Goal: Information Seeking & Learning: Learn about a topic

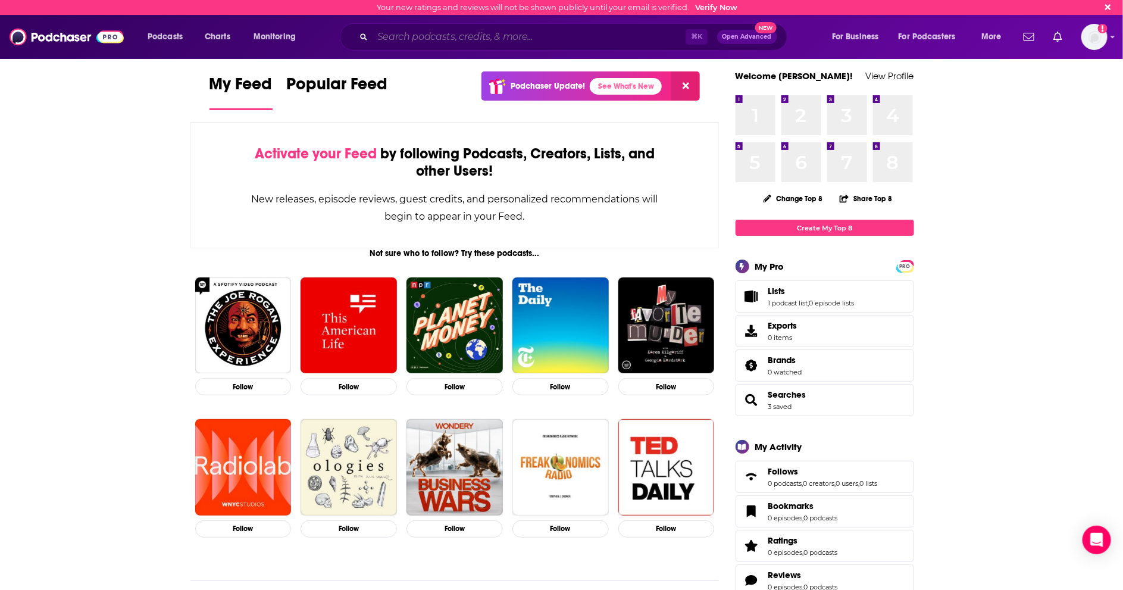
click at [422, 36] on input "Search podcasts, credits, & more..." at bounding box center [528, 36] width 313 height 19
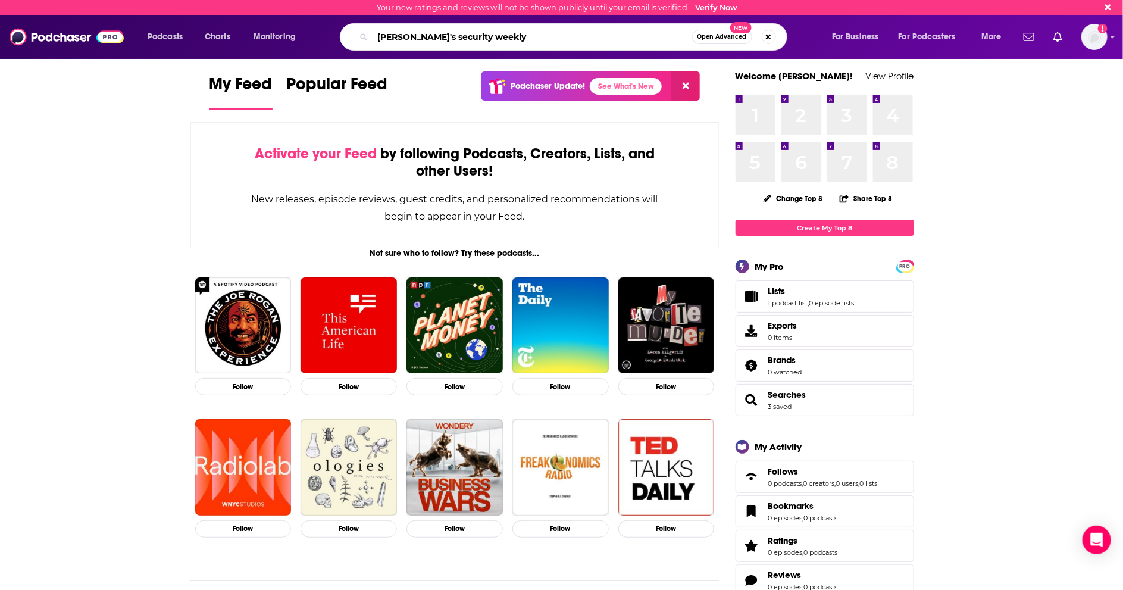
type input "paul's security weekly"
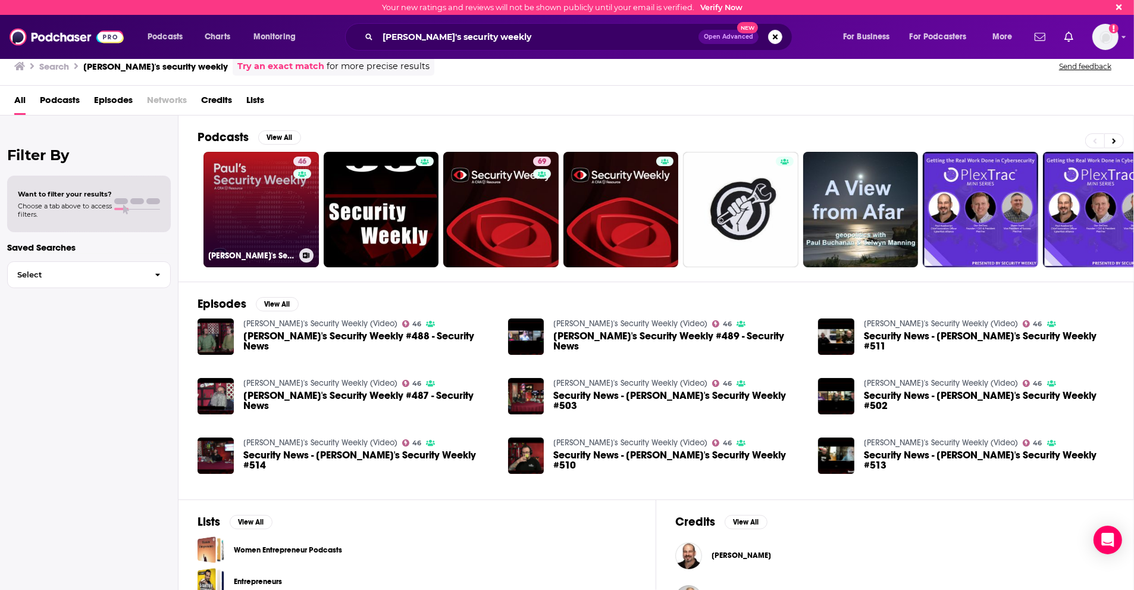
click at [255, 201] on link "46 Paul's Security Weekly (Video)" at bounding box center [260, 209] width 115 height 115
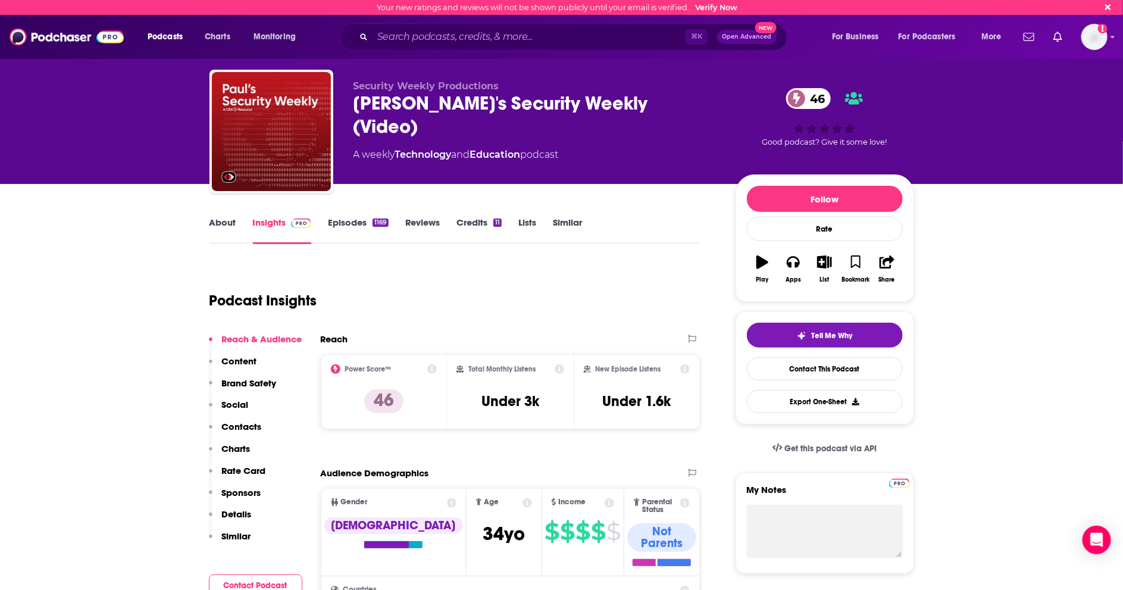
scroll to position [40, 0]
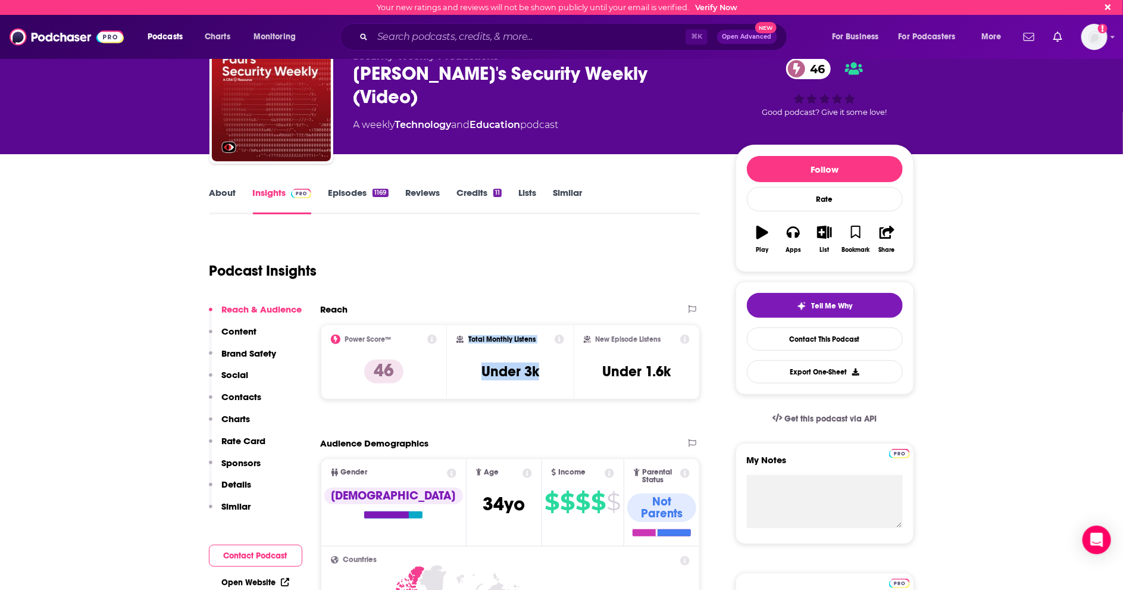
drag, startPoint x: 511, startPoint y: 369, endPoint x: 468, endPoint y: 339, distance: 53.0
click at [468, 339] on div "Total Monthly Listens Under 3k" at bounding box center [510, 361] width 108 height 55
copy div "Total Monthly Listens Under 3k"
click at [659, 372] on h3 "Under 1.6k" at bounding box center [637, 371] width 68 height 18
drag, startPoint x: 684, startPoint y: 372, endPoint x: 587, endPoint y: 340, distance: 102.9
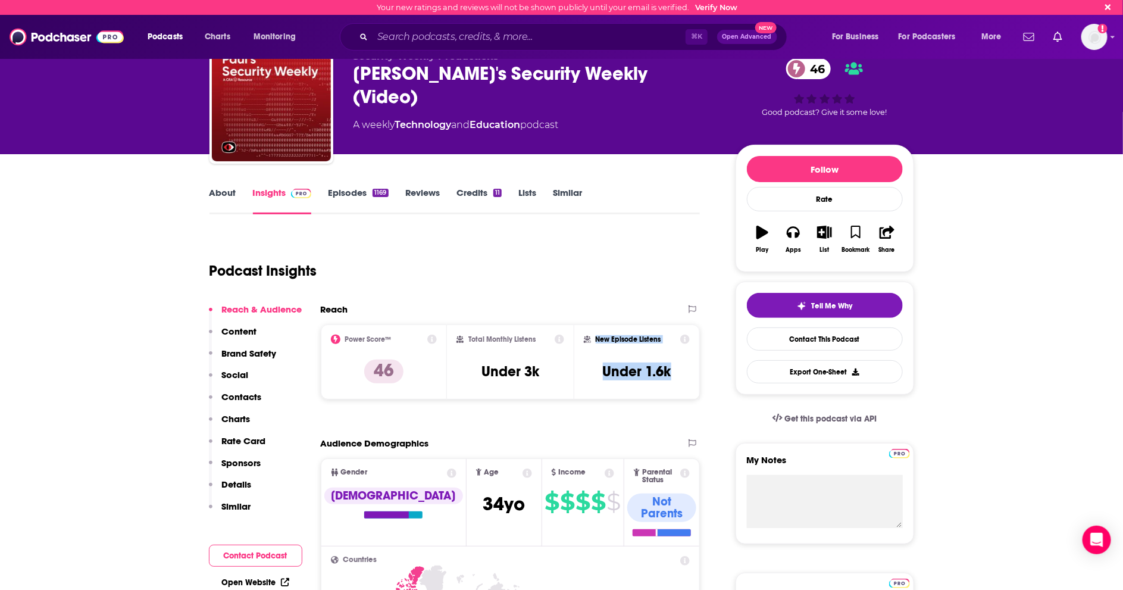
click at [587, 340] on div "New Episode Listens Under 1.6k" at bounding box center [637, 361] width 107 height 55
copy div "New Episode Listens Under 1.6k"
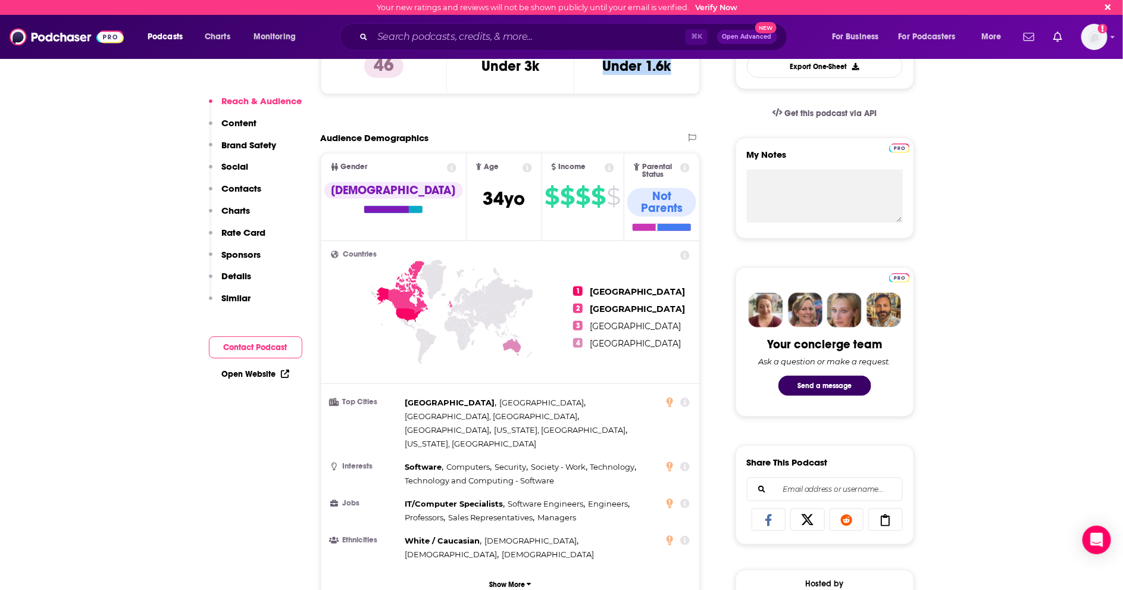
scroll to position [346, 0]
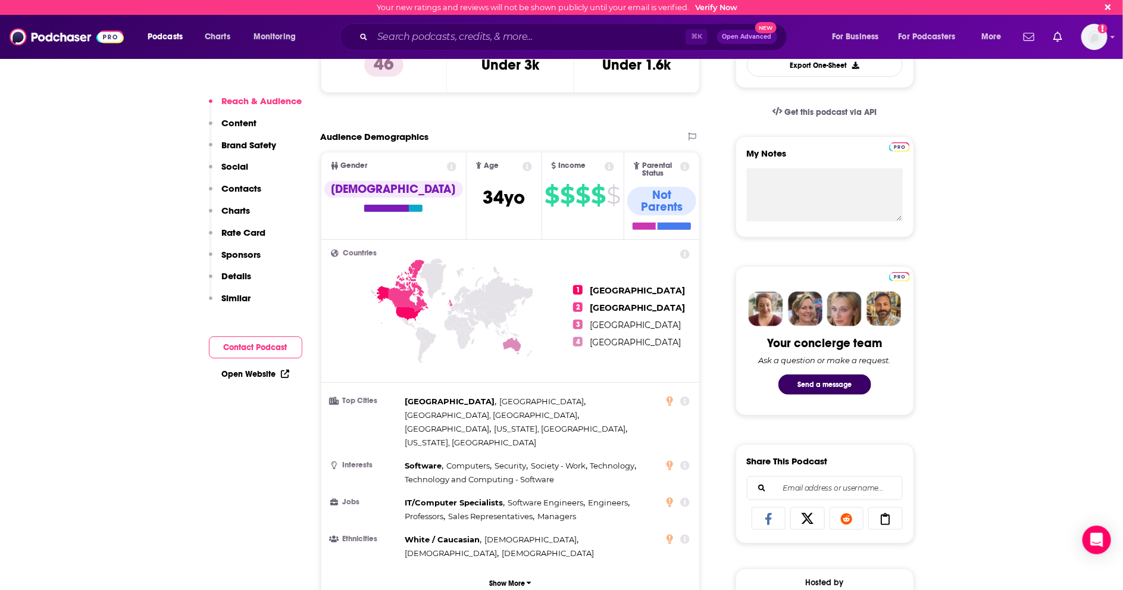
click at [525, 540] on div "Countries 1 United States 2 Canada 3 United Kingdom 4 Australia Top Cities Sydn…" at bounding box center [510, 422] width 378 height 364
click at [506, 579] on p "Show More" at bounding box center [507, 583] width 36 height 8
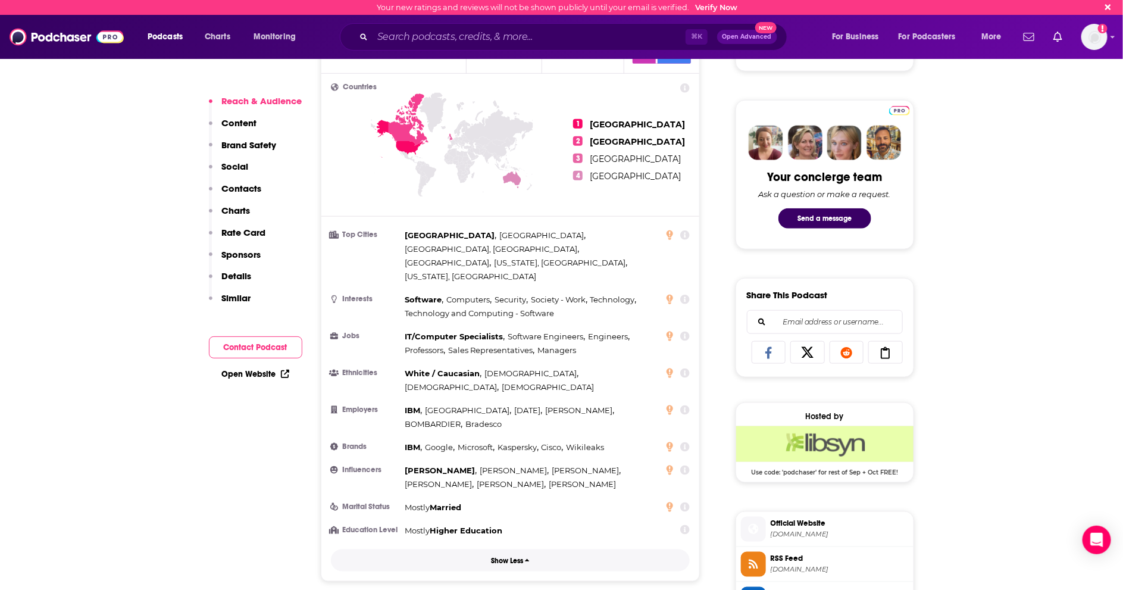
scroll to position [513, 0]
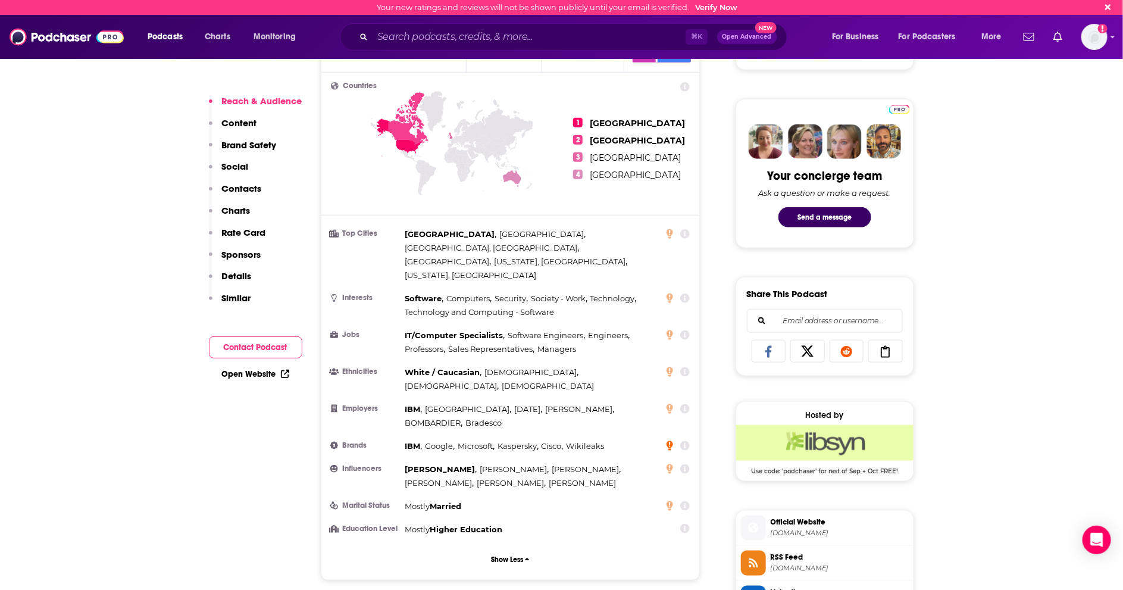
click at [668, 441] on icon at bounding box center [669, 446] width 7 height 10
click at [679, 440] on div at bounding box center [677, 445] width 23 height 11
click at [681, 441] on icon at bounding box center [686, 446] width 10 height 10
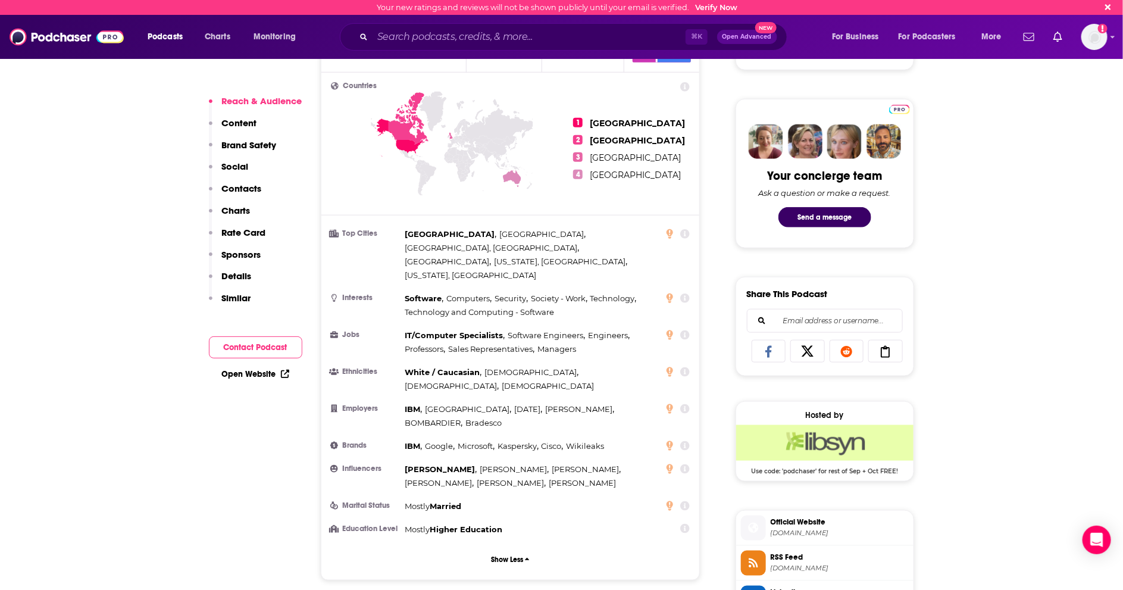
click at [681, 404] on icon at bounding box center [686, 409] width 10 height 10
drag, startPoint x: 605, startPoint y: 234, endPoint x: 630, endPoint y: 237, distance: 25.2
click at [685, 404] on icon at bounding box center [685, 409] width 10 height 10
click at [681, 404] on icon at bounding box center [686, 409] width 10 height 10
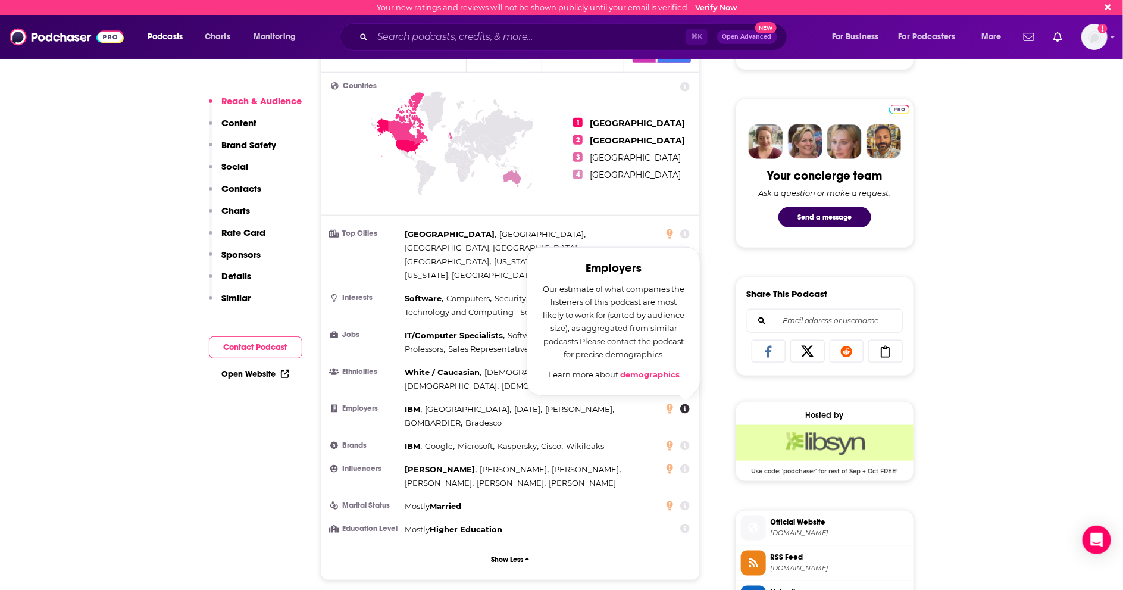
click at [475, 73] on div "Countries 1 United States 2 Canada 3 United Kingdom 4 Australia Top Cities Sydn…" at bounding box center [510, 326] width 378 height 507
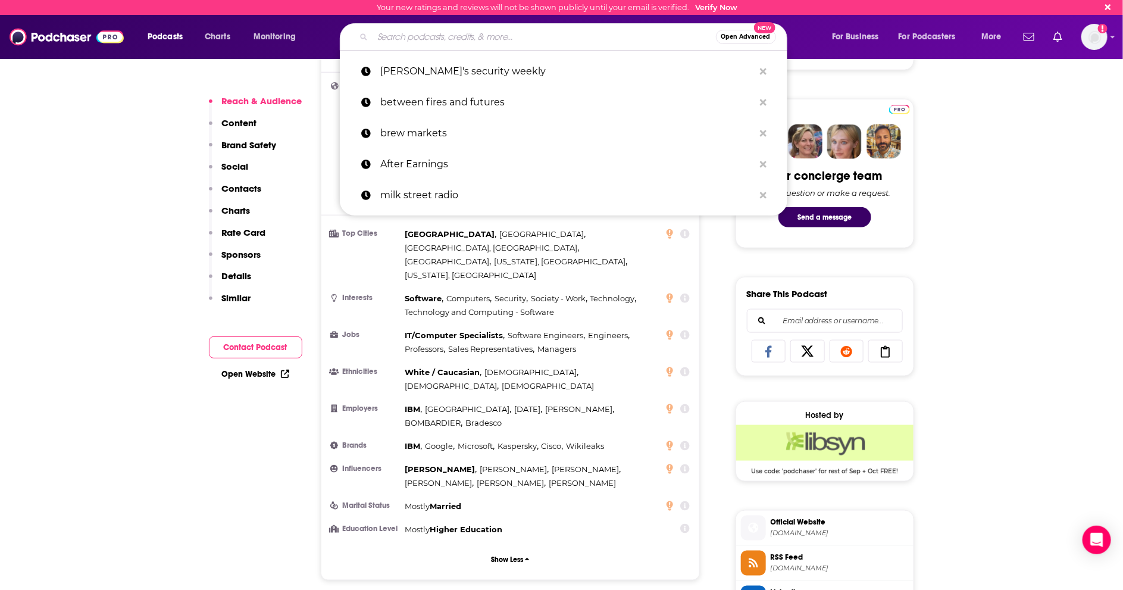
click at [458, 42] on input "Search podcasts, credits, & more..." at bounding box center [543, 36] width 343 height 19
click button "Open Advanced New" at bounding box center [746, 37] width 60 height 14
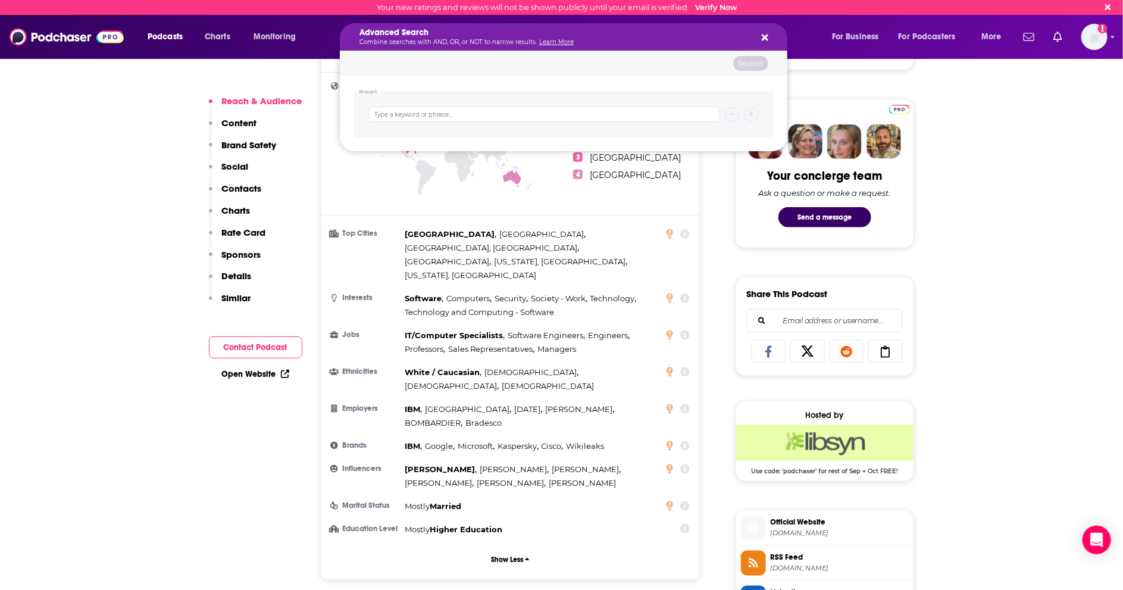
click at [486, 25] on div "Advanced Search Combine searches with AND, OR, or NOT to narrow results. Learn …" at bounding box center [563, 36] width 447 height 27
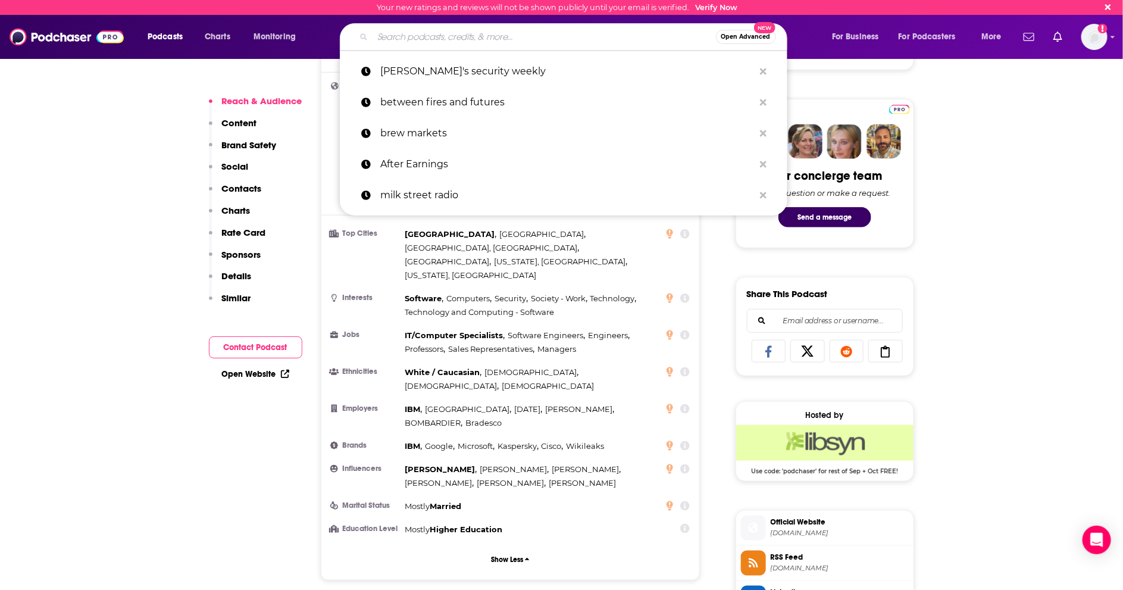
click at [400, 39] on input "Search podcasts, credits, & more..." at bounding box center [543, 36] width 343 height 19
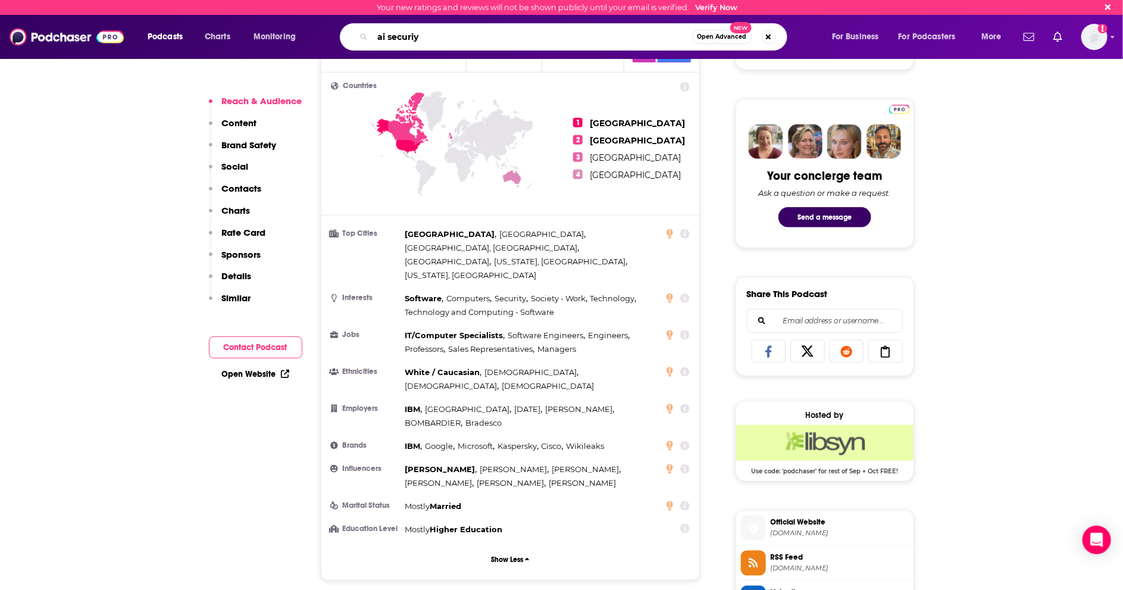
type input "ai securiyt"
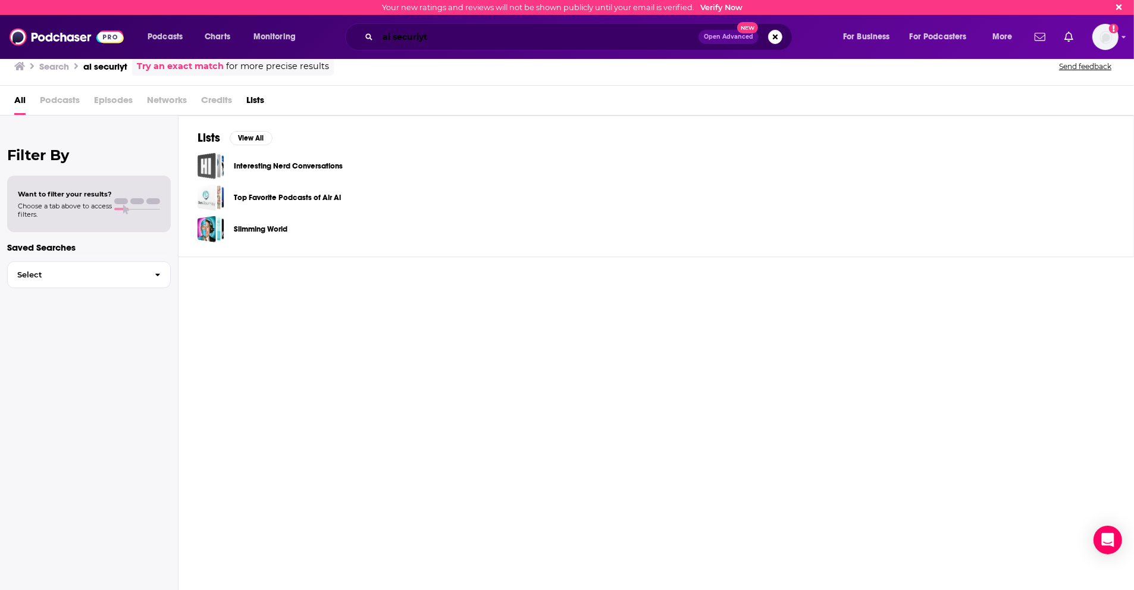
click at [452, 44] on input "ai securiyt" at bounding box center [538, 36] width 321 height 19
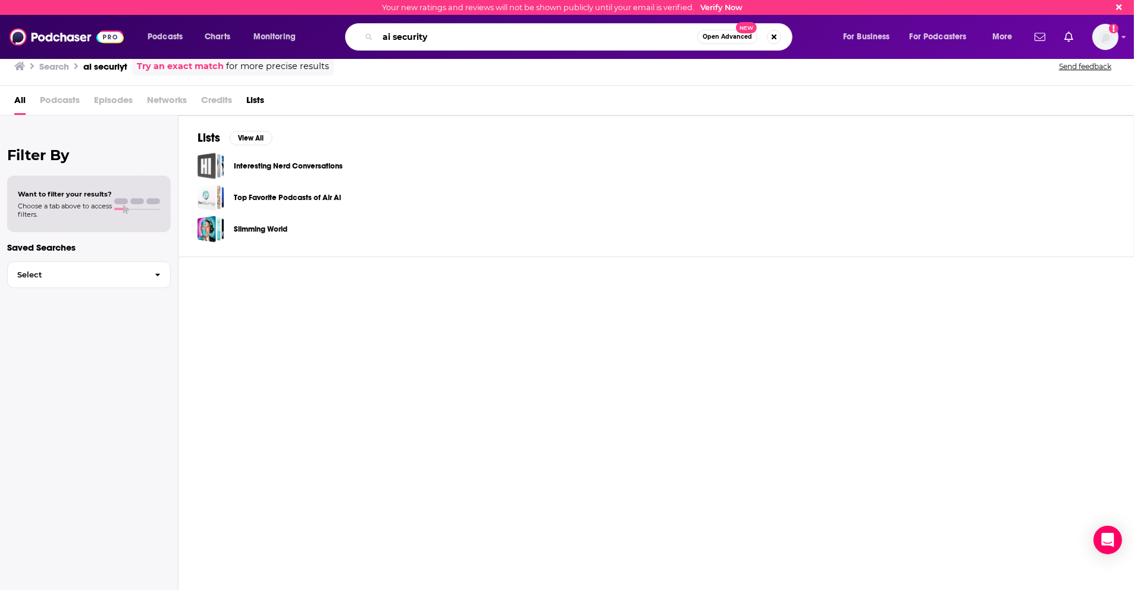
type input "ai security"
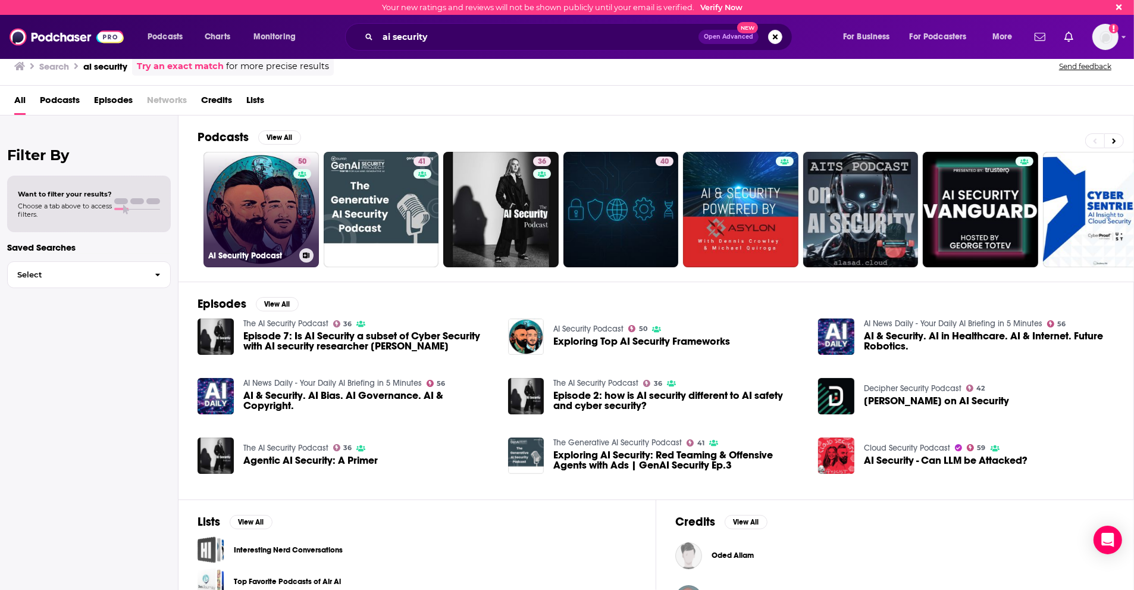
click at [264, 233] on link "50 AI Security Podcast" at bounding box center [260, 209] width 115 height 115
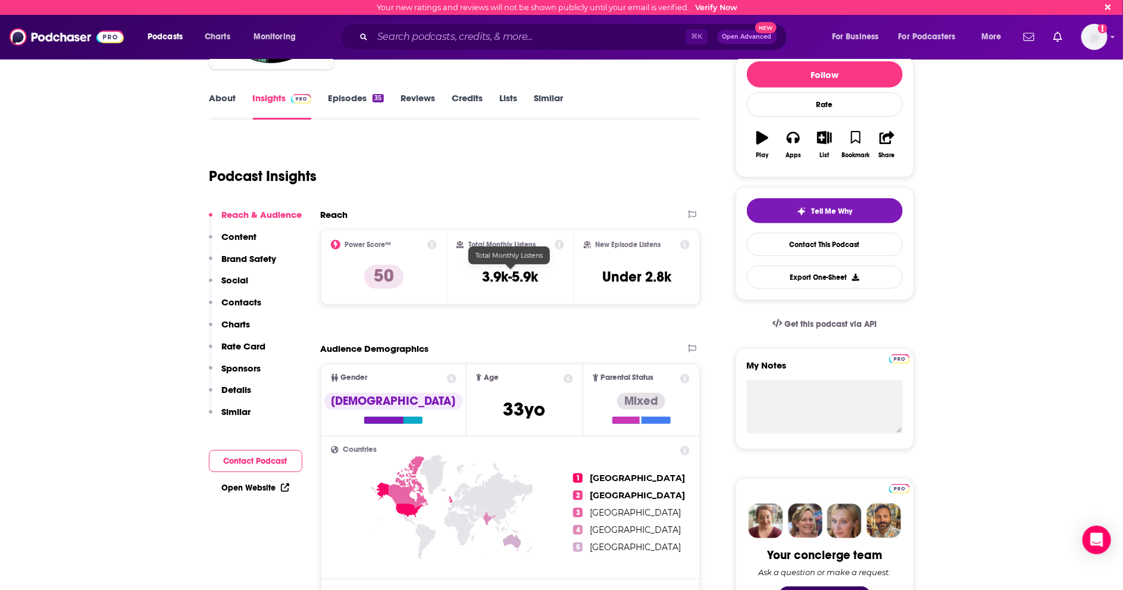
scroll to position [158, 0]
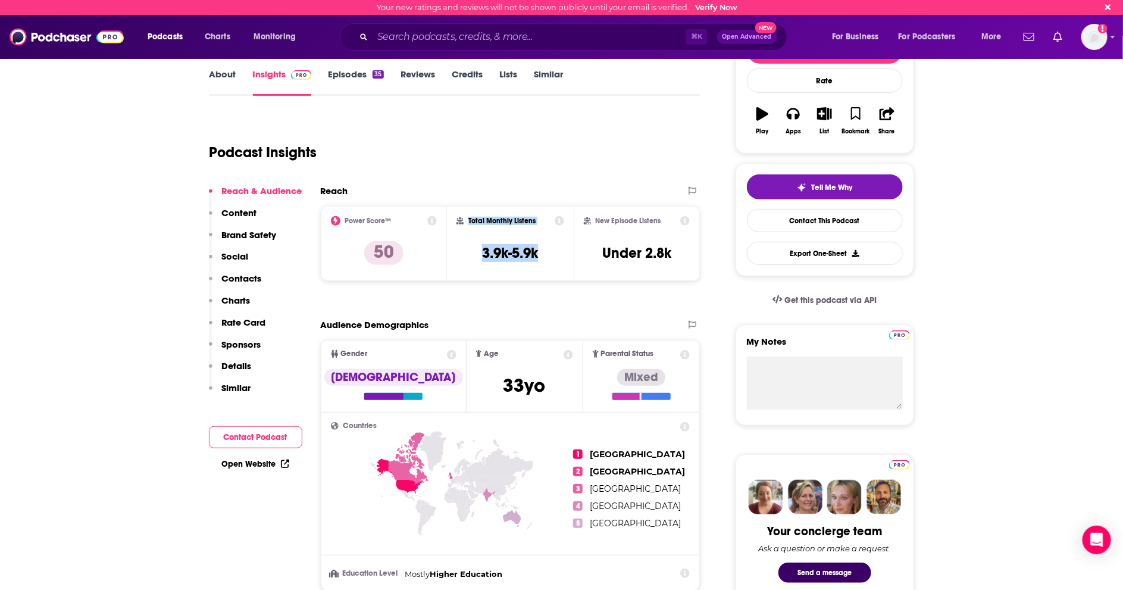
drag, startPoint x: 480, startPoint y: 233, endPoint x: 467, endPoint y: 221, distance: 17.3
click at [467, 221] on div "Total Monthly Listens 3.9k-5.9k" at bounding box center [510, 243] width 108 height 55
copy div "Total Monthly Listens 3.9k-5.9k"
drag, startPoint x: 630, startPoint y: 252, endPoint x: 597, endPoint y: 222, distance: 44.2
click at [597, 222] on div "New Episode Listens Under 2.8k" at bounding box center [637, 243] width 107 height 55
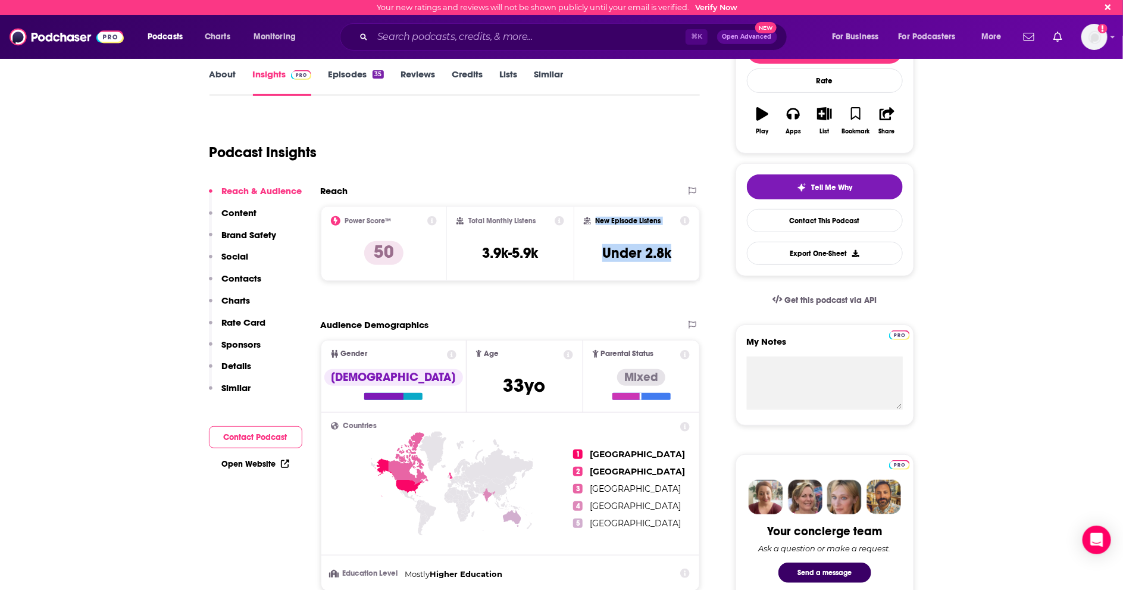
copy div "New Episode Listens Under 2.8k"
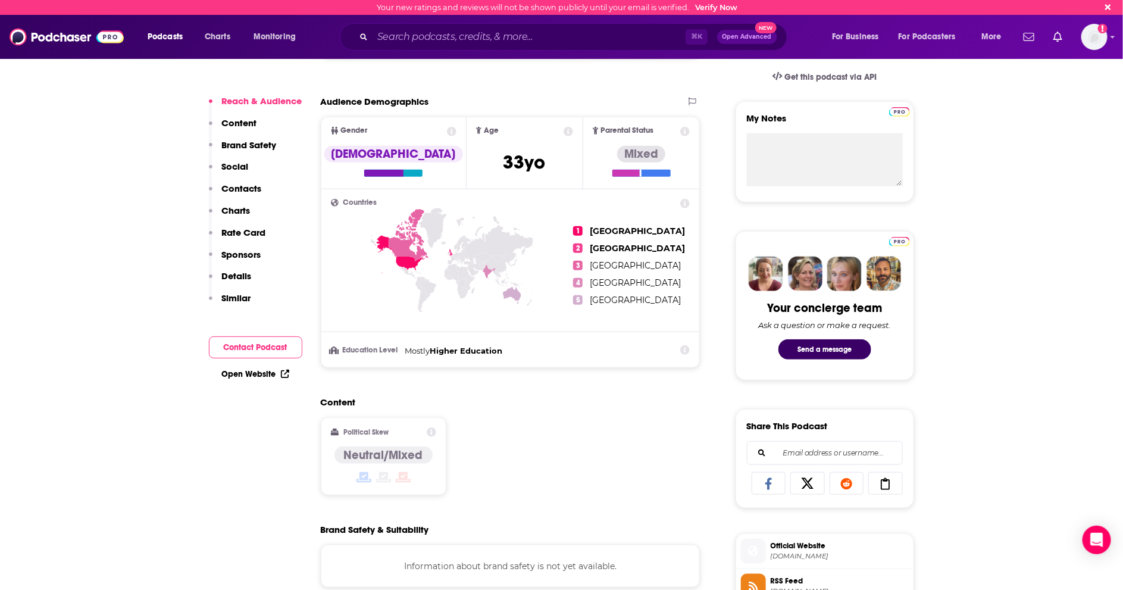
scroll to position [394, 0]
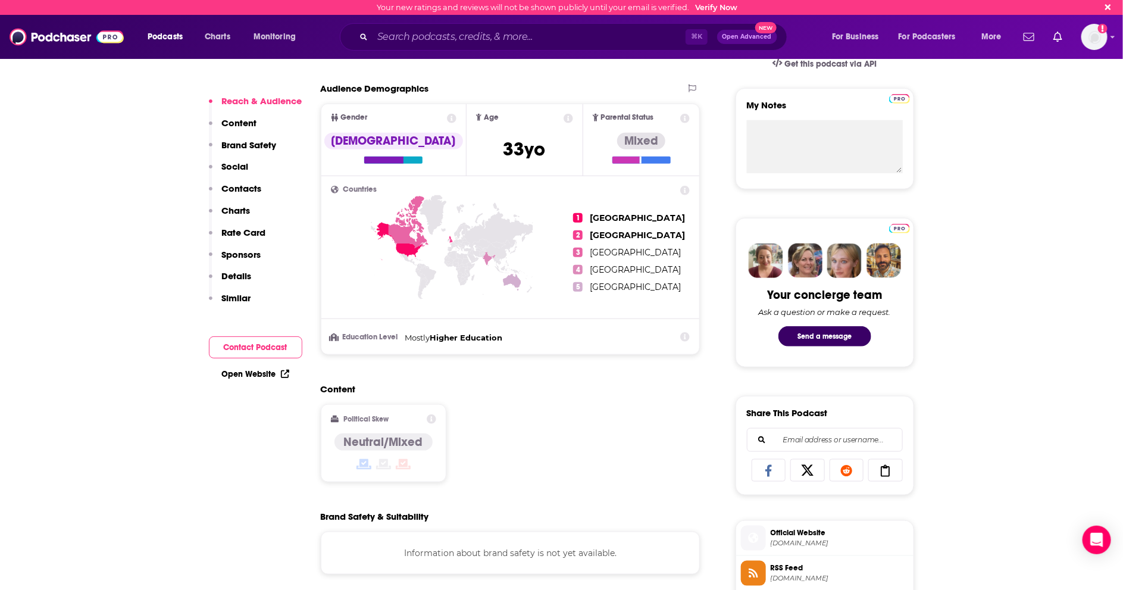
click at [522, 342] on li "Education Level Mostly Higher Education" at bounding box center [510, 338] width 359 height 14
click at [687, 334] on icon at bounding box center [686, 337] width 10 height 10
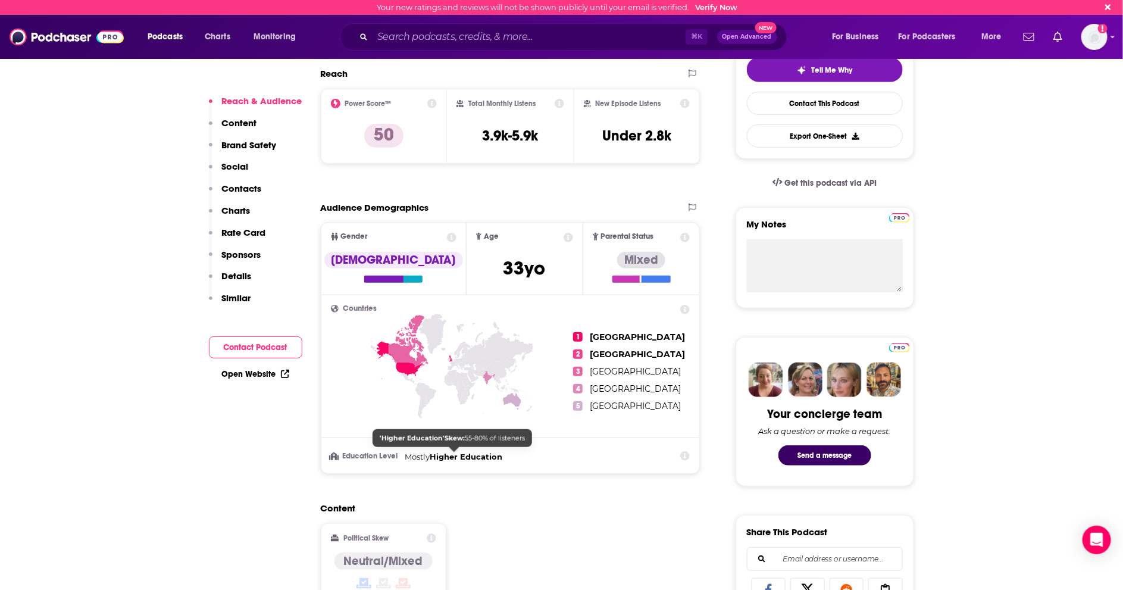
scroll to position [280, 0]
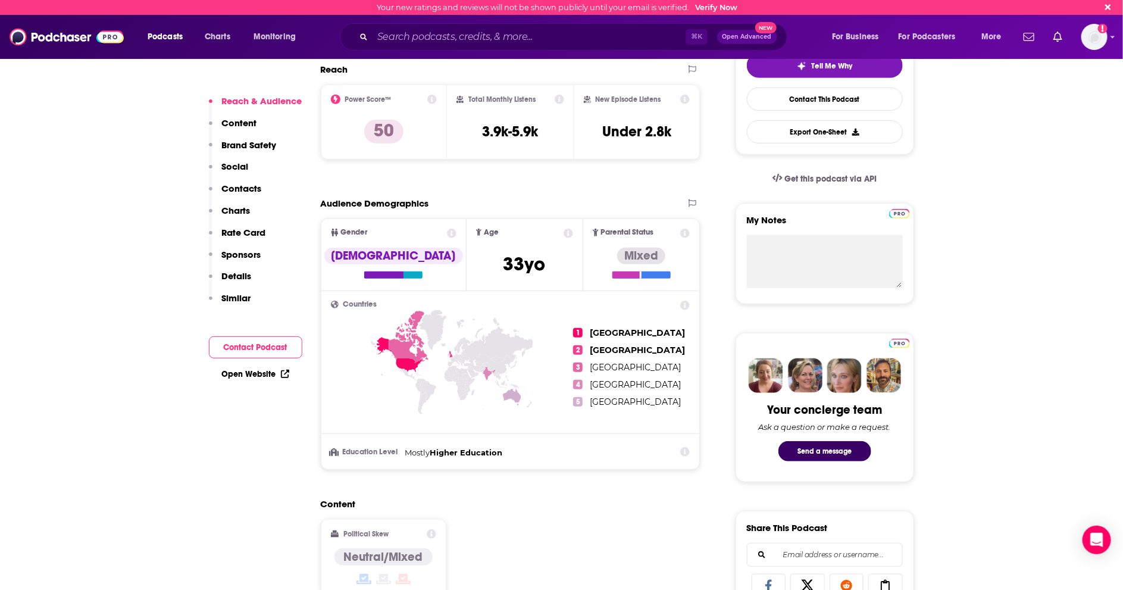
click at [688, 453] on icon at bounding box center [686, 452] width 10 height 10
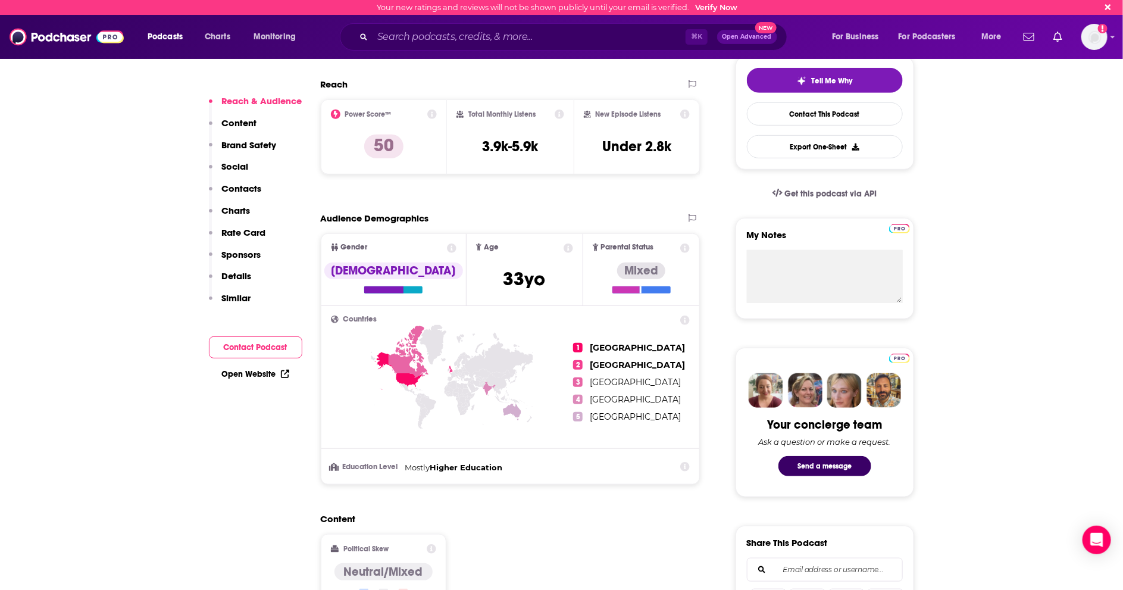
scroll to position [265, 0]
click at [424, 46] on input "Search podcasts, credits, & more..." at bounding box center [528, 36] width 313 height 19
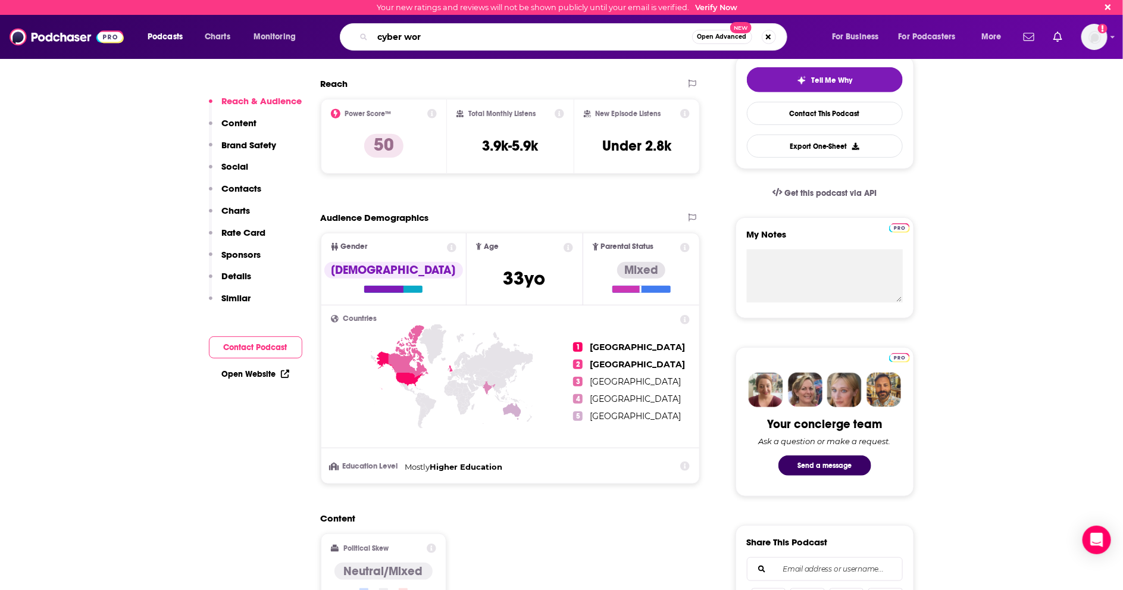
type input "cyber work"
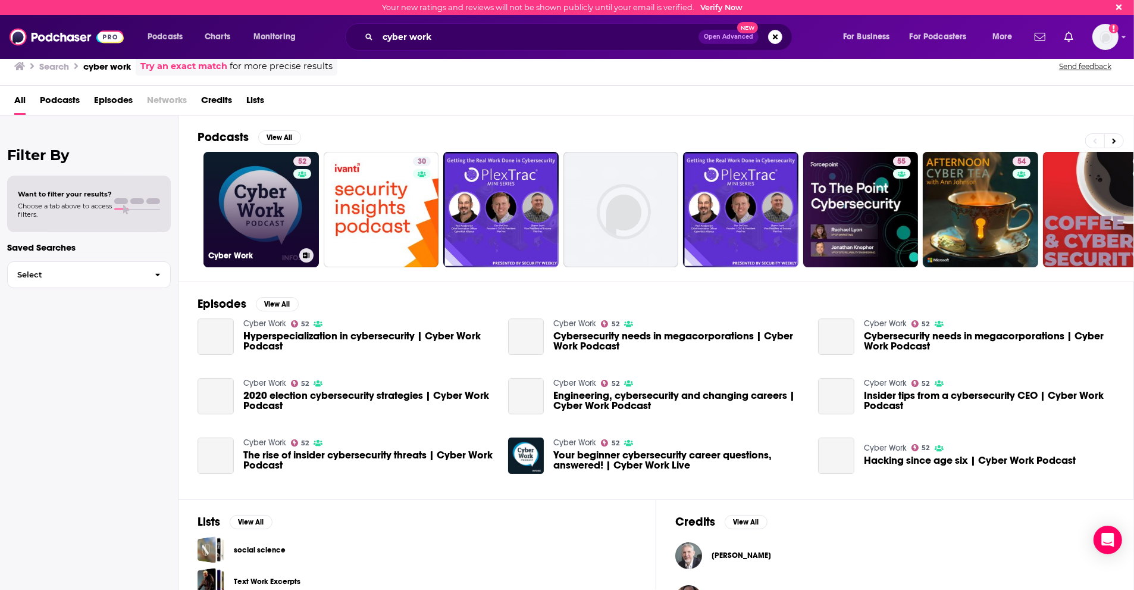
click at [249, 189] on link "52 Cyber Work" at bounding box center [260, 209] width 115 height 115
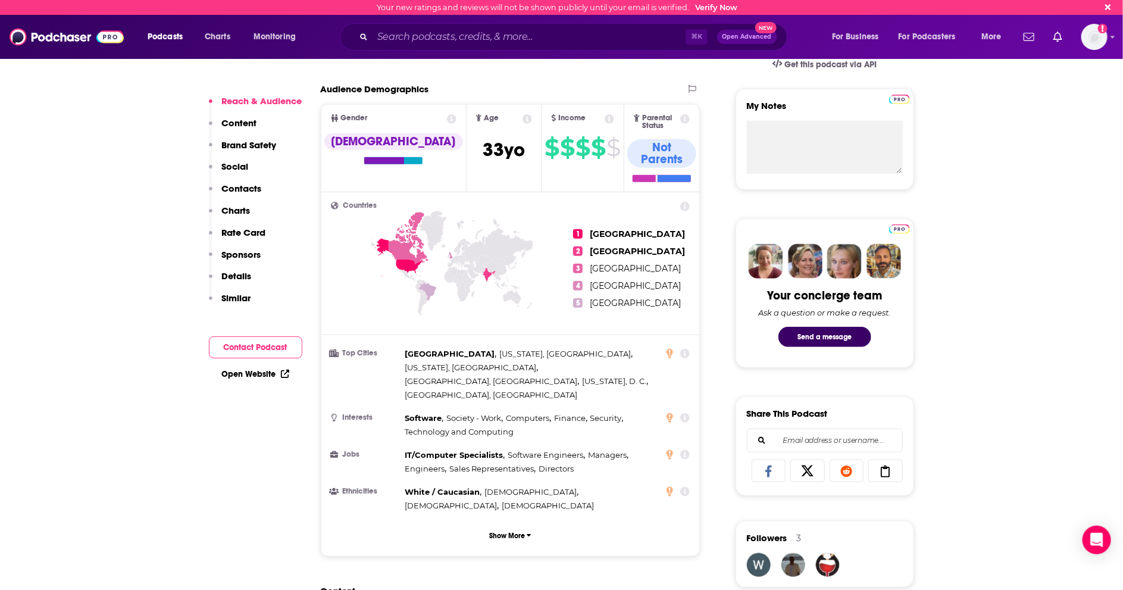
scroll to position [416, 0]
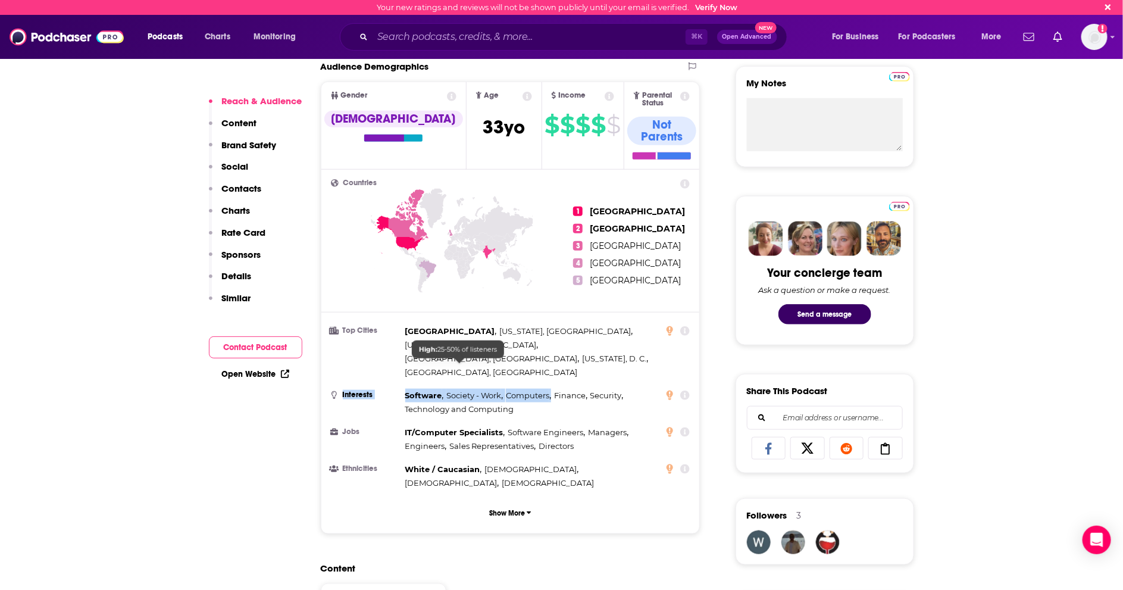
drag, startPoint x: 400, startPoint y: 348, endPoint x: 529, endPoint y: 365, distance: 130.2
click at [528, 389] on li "Interests Software , Society - Work , Computers , Finance , Security , Technolo…" at bounding box center [510, 402] width 359 height 27
click at [529, 389] on div "Software , Society - Work , Computers , Finance , Security , Technology and Com…" at bounding box center [532, 402] width 254 height 27
drag, startPoint x: 526, startPoint y: 365, endPoint x: 424, endPoint y: 356, distance: 102.2
click at [424, 389] on div "Software , Society - Work , Computers , Finance , Security , Technology and Com…" at bounding box center [532, 402] width 254 height 27
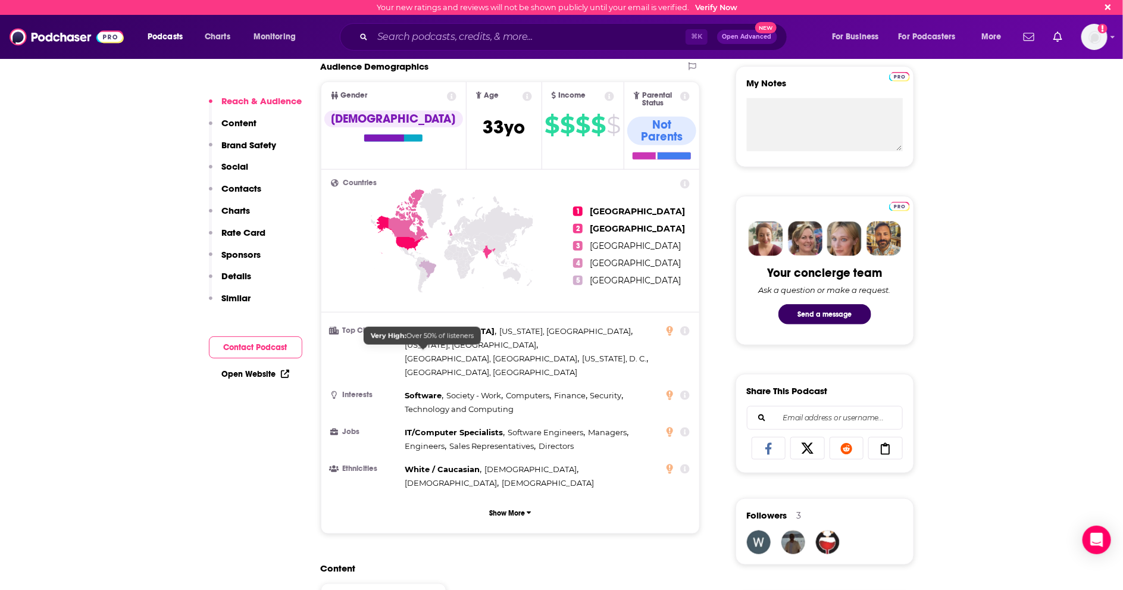
click at [418, 389] on span "Software ," at bounding box center [424, 396] width 39 height 14
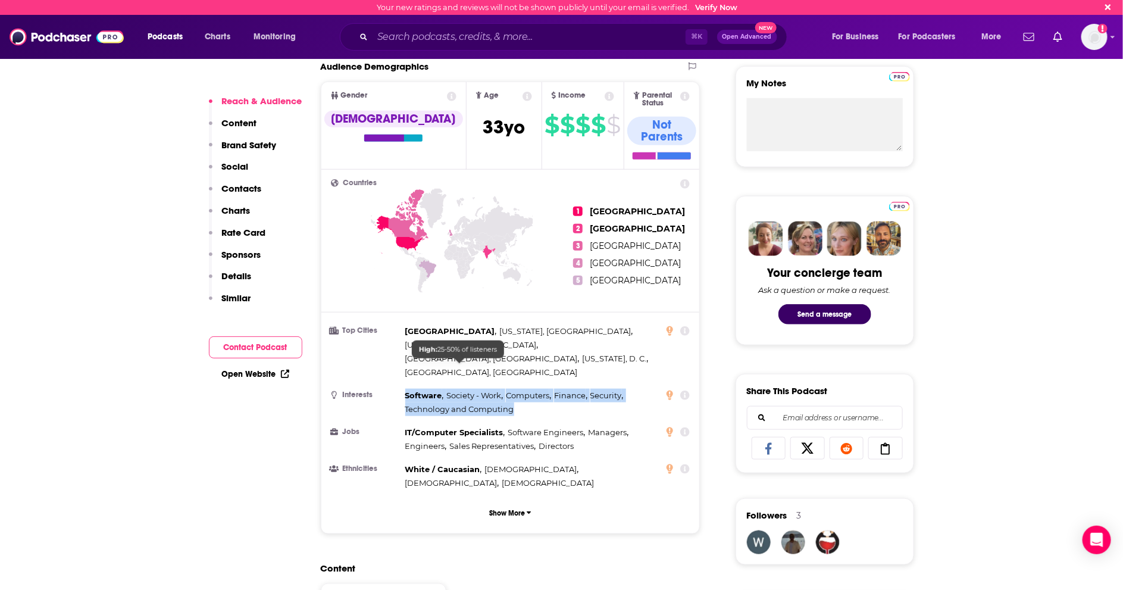
drag, startPoint x: 405, startPoint y: 352, endPoint x: 517, endPoint y: 364, distance: 112.5
click at [517, 389] on div "Software , Society - Work , Computers , Finance , Security , Technology and Com…" at bounding box center [532, 402] width 254 height 27
copy div "Software , Society - Work , Computers , Finance , Security , Technology and Com…"
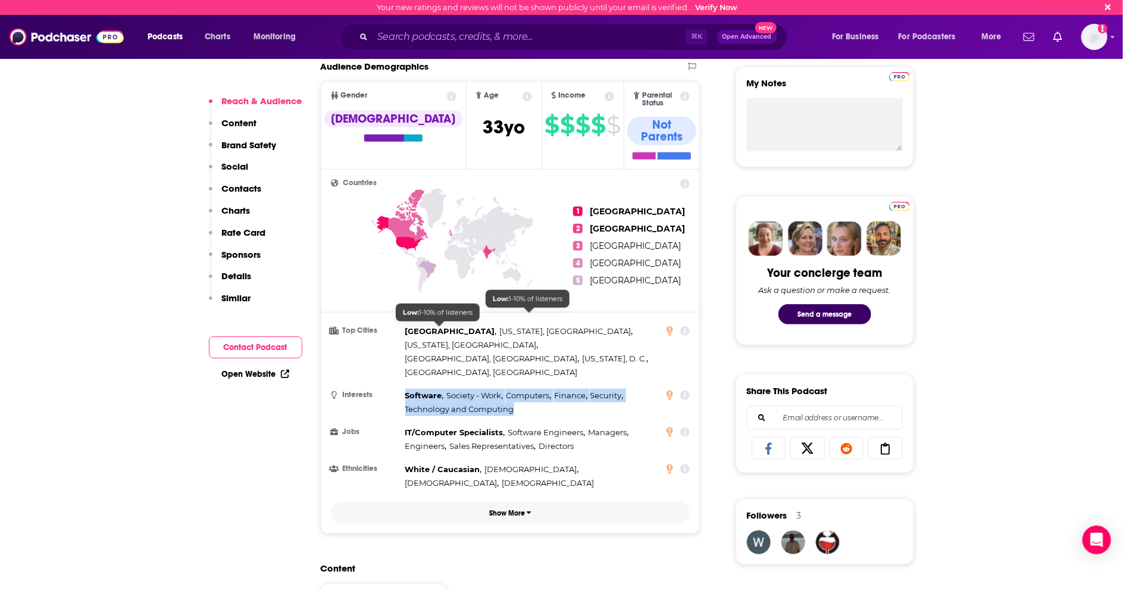
scroll to position [419, 0]
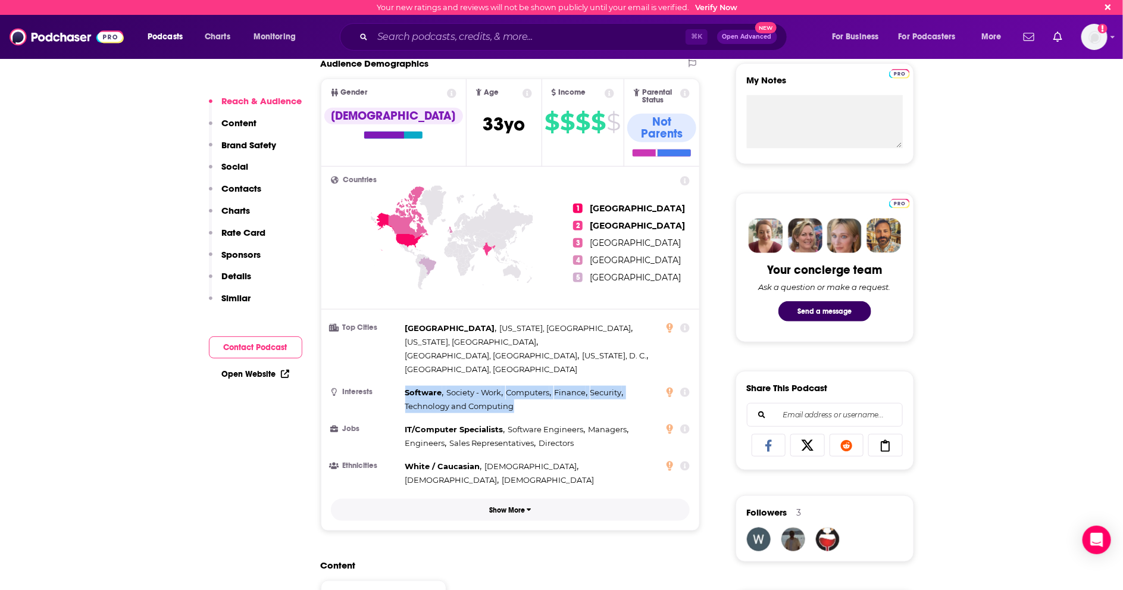
click at [512, 499] on button "Show More" at bounding box center [510, 510] width 359 height 22
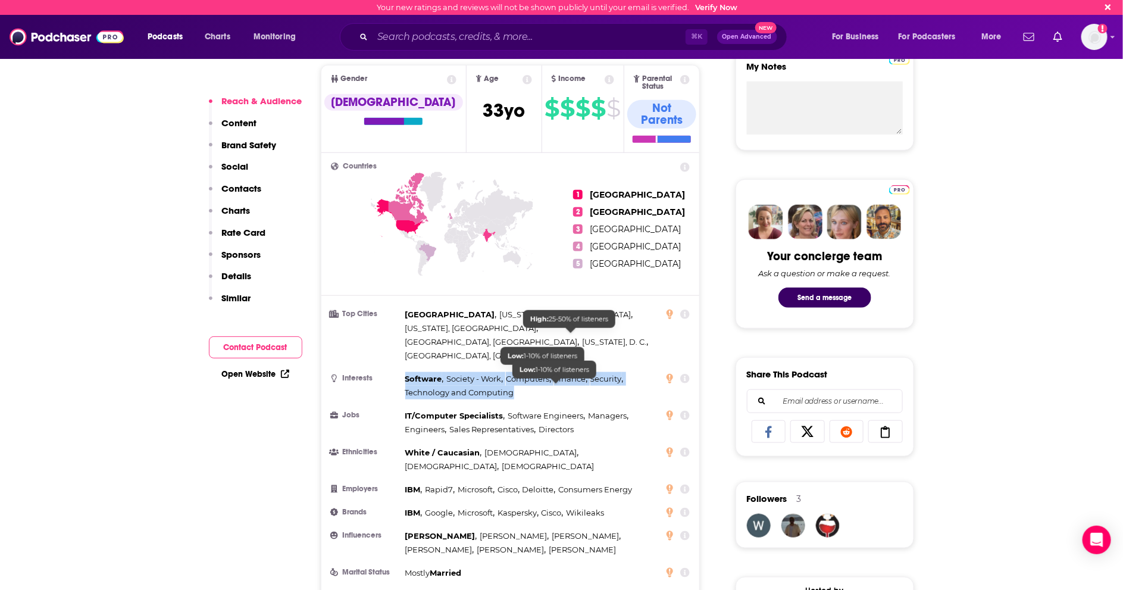
scroll to position [434, 0]
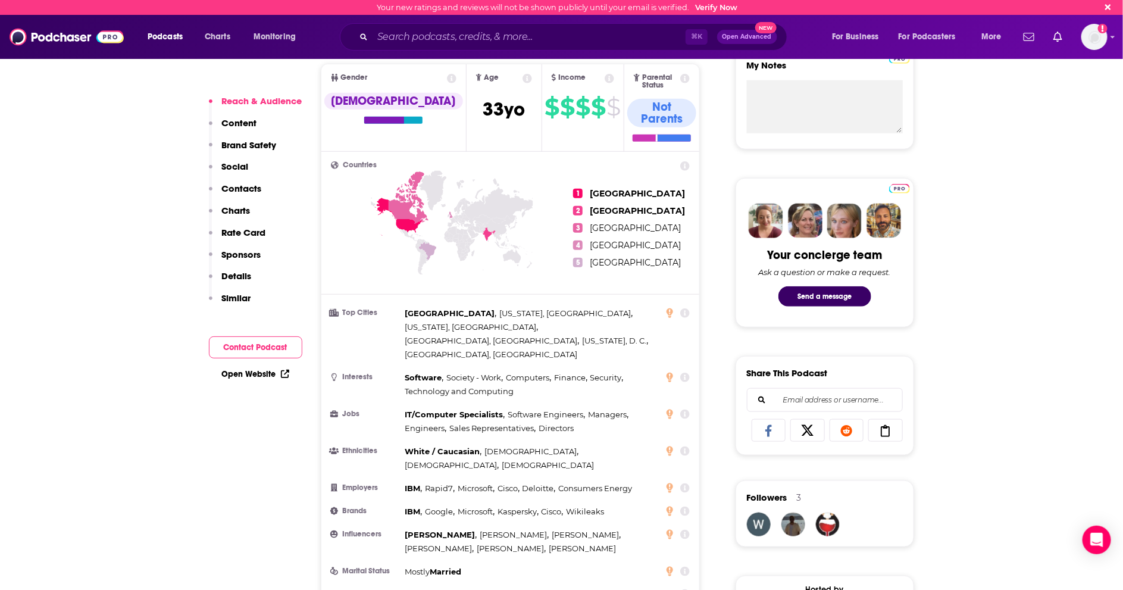
click at [397, 408] on li "Jobs IT/Computer Specialists , Software Engineers , Managers , Engineers , Sale…" at bounding box center [510, 421] width 359 height 27
drag, startPoint x: 400, startPoint y: 372, endPoint x: 580, endPoint y: 370, distance: 180.3
click at [580, 408] on li "Jobs IT/Computer Specialists , Software Engineers , Managers , Engineers , Sale…" at bounding box center [510, 421] width 359 height 27
copy li "Jobs IT/Computer Specialists , Software Engineers"
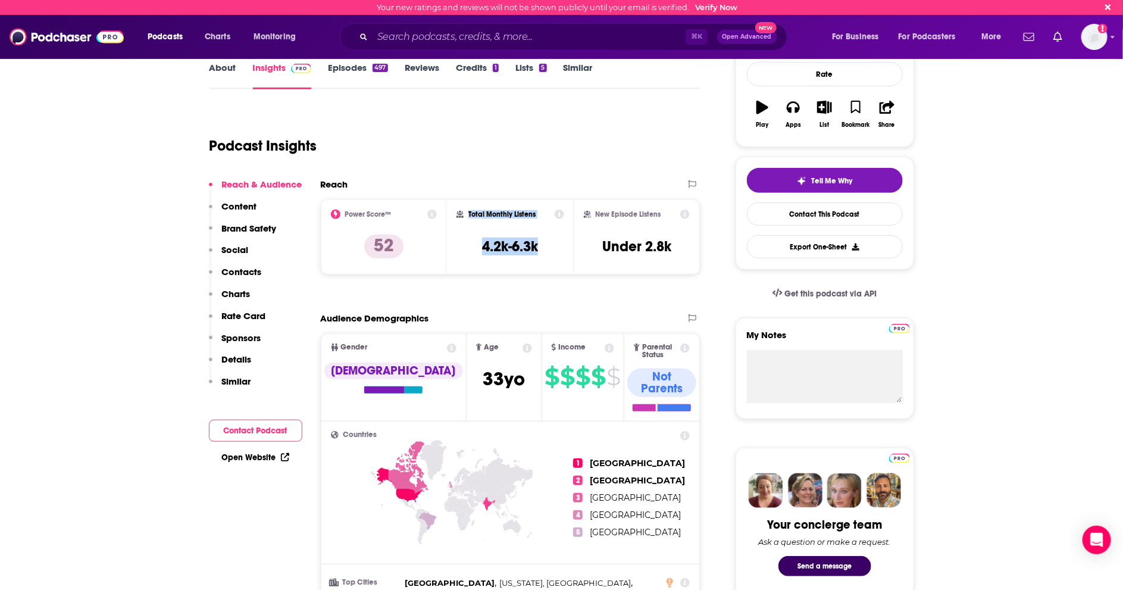
drag, startPoint x: 532, startPoint y: 247, endPoint x: 468, endPoint y: 217, distance: 70.5
click at [468, 217] on div "Total Monthly Listens 4.2k-6.3k" at bounding box center [510, 236] width 108 height 55
copy div "Total Monthly Listens 4.2k-6.3k"
drag, startPoint x: 675, startPoint y: 250, endPoint x: 594, endPoint y: 211, distance: 90.5
click at [594, 211] on div "New Episode Listens Under 2.8k" at bounding box center [637, 236] width 107 height 55
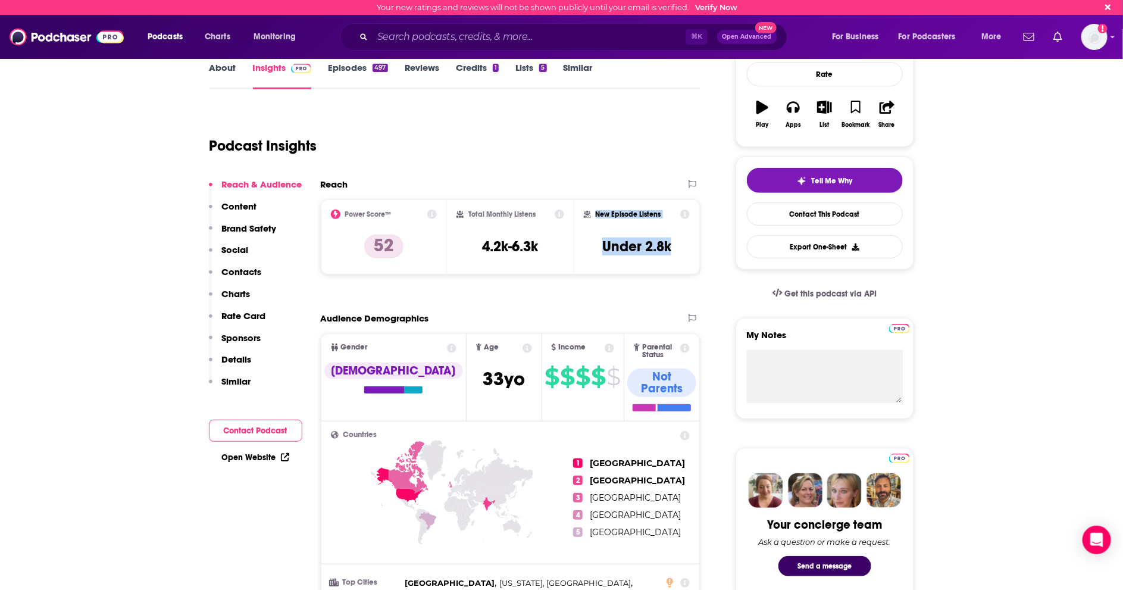
copy div "New Episode Listens Under 2.8k"
